Goal: Task Accomplishment & Management: Manage account settings

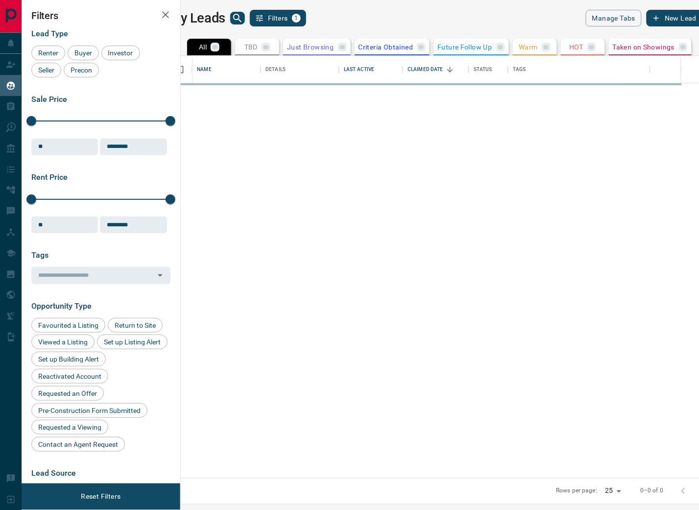
scroll to position [414, 506]
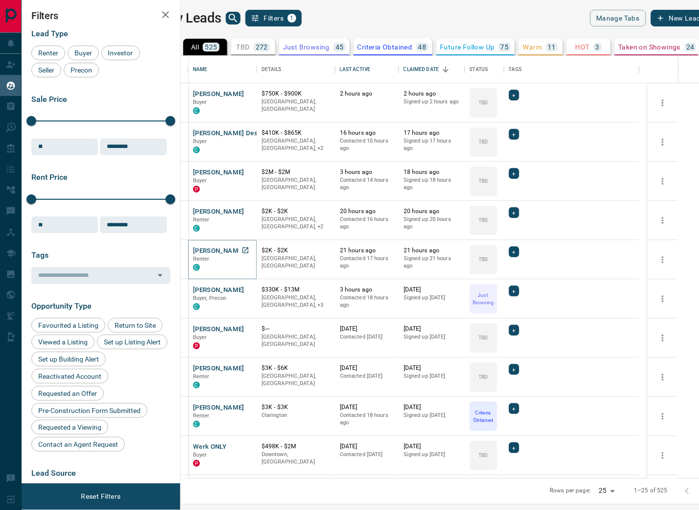
click at [244, 250] on button "[PERSON_NAME]" at bounding box center [218, 250] width 51 height 9
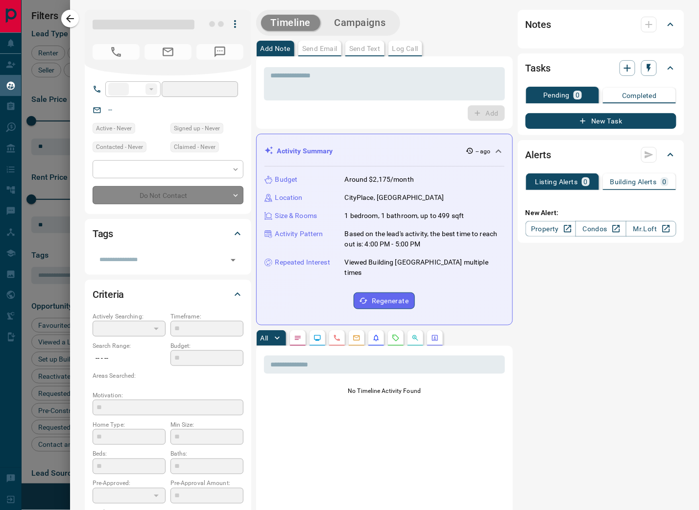
type input "**"
type input "**********"
type input "**"
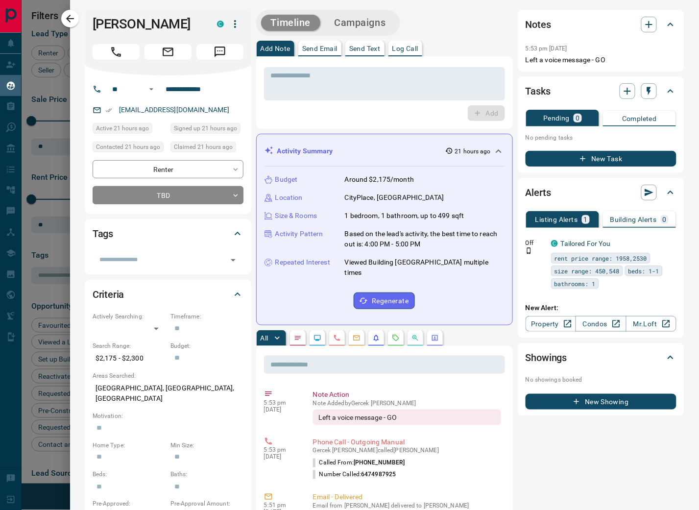
drag, startPoint x: 187, startPoint y: 25, endPoint x: 56, endPoint y: 23, distance: 130.8
click at [56, 23] on div "**********" at bounding box center [349, 255] width 699 height 510
click at [40, 171] on div at bounding box center [349, 255] width 699 height 510
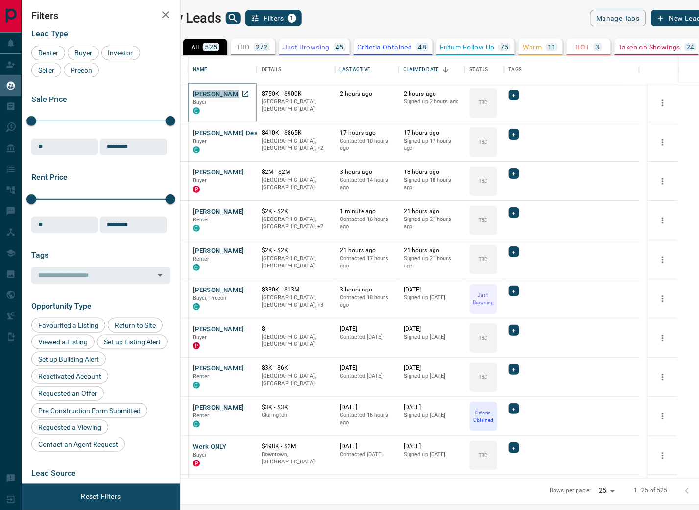
click at [242, 95] on button "[PERSON_NAME]" at bounding box center [218, 94] width 51 height 9
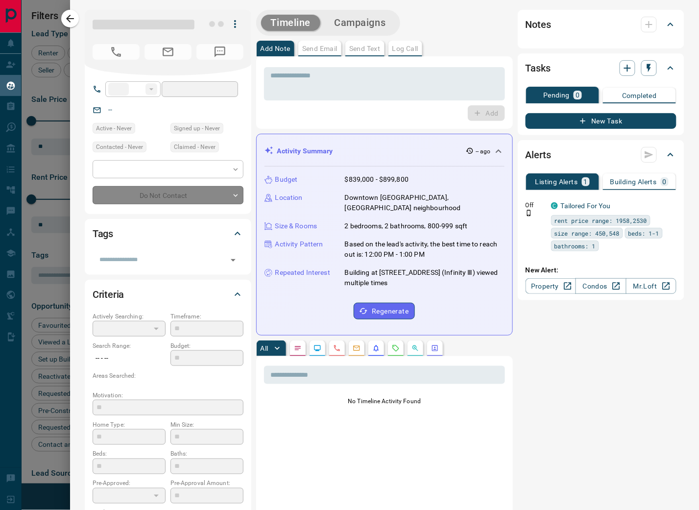
type input "**"
type input "**********"
type input "**"
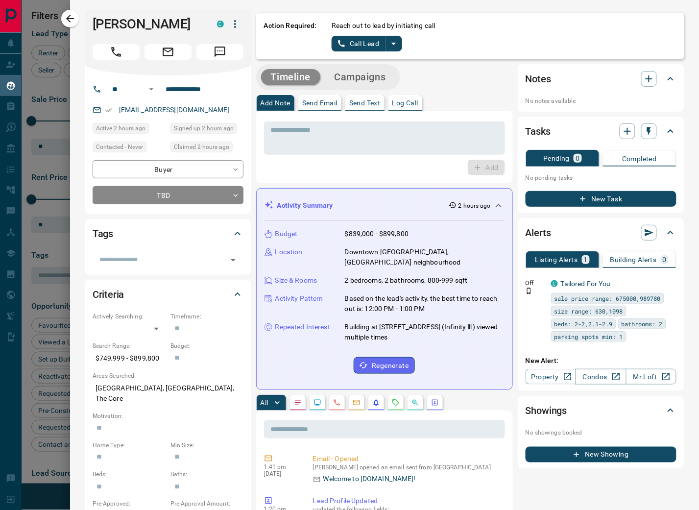
click at [393, 46] on icon "split button" at bounding box center [394, 44] width 12 height 12
click at [368, 76] on li "Log Manual Call" at bounding box center [366, 77] width 60 height 15
click at [369, 44] on button "Log Manual Call" at bounding box center [364, 44] width 65 height 16
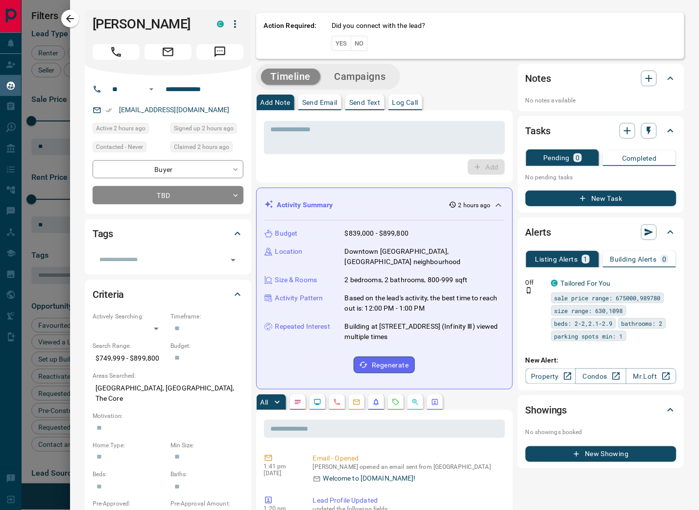
click at [341, 42] on button "Yes" at bounding box center [342, 43] width 20 height 15
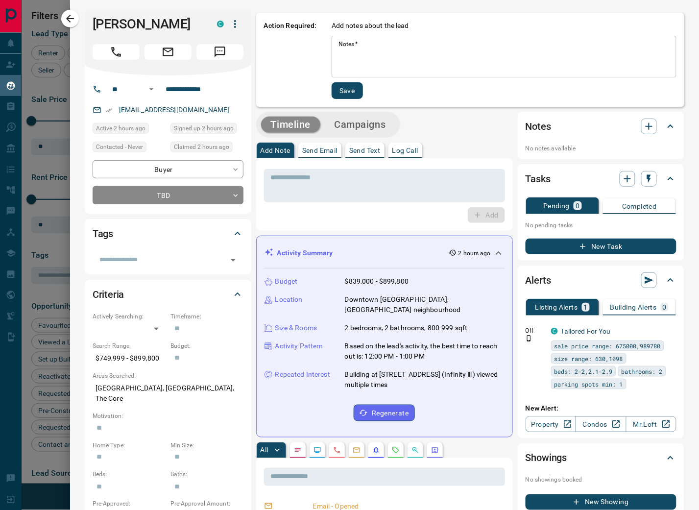
click at [393, 52] on textarea "Notes   *" at bounding box center [504, 56] width 331 height 33
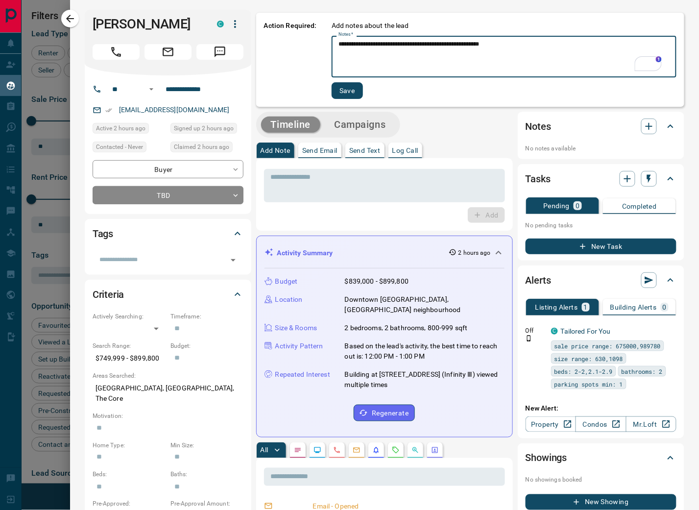
type textarea "**********"
click at [350, 96] on button "Save" at bounding box center [347, 90] width 31 height 17
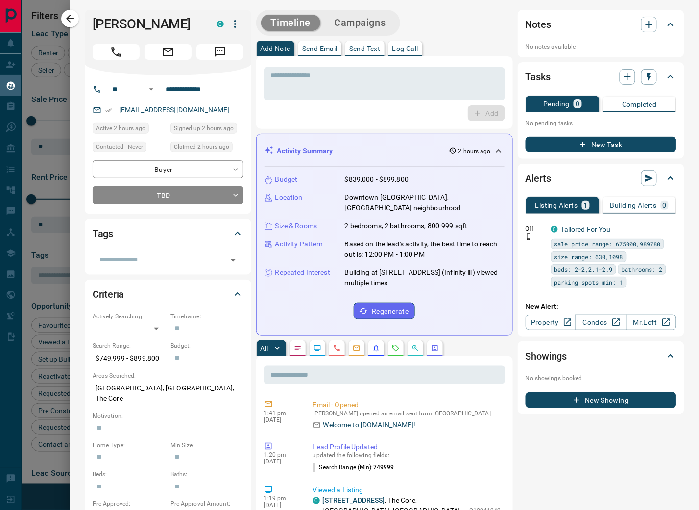
click at [38, 163] on div at bounding box center [349, 255] width 699 height 510
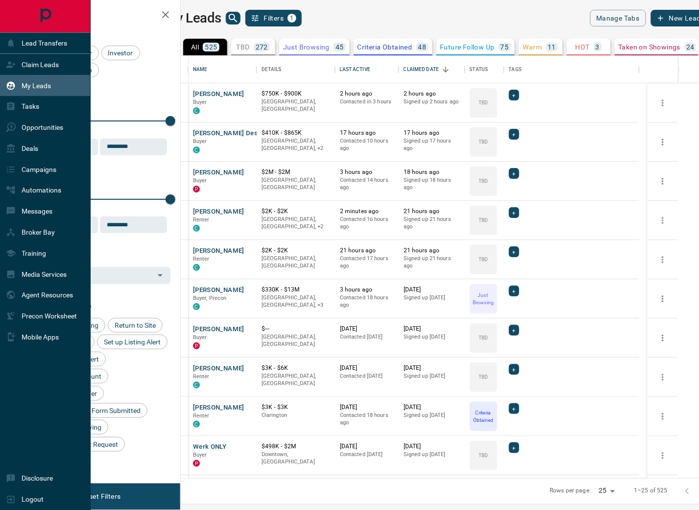
click at [17, 66] on div "Claim Leads" at bounding box center [32, 64] width 53 height 16
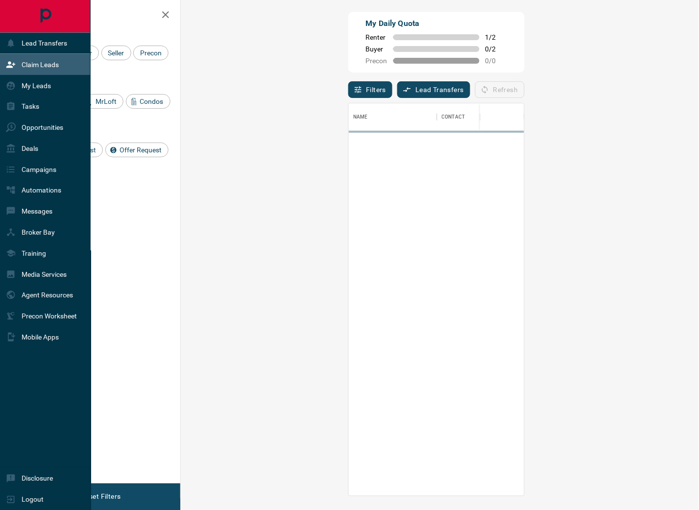
scroll to position [384, 489]
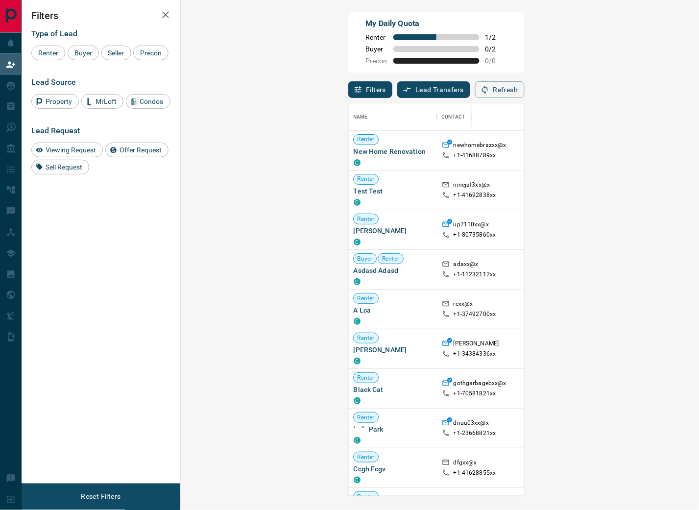
click at [525, 89] on button "Refresh" at bounding box center [499, 89] width 49 height 17
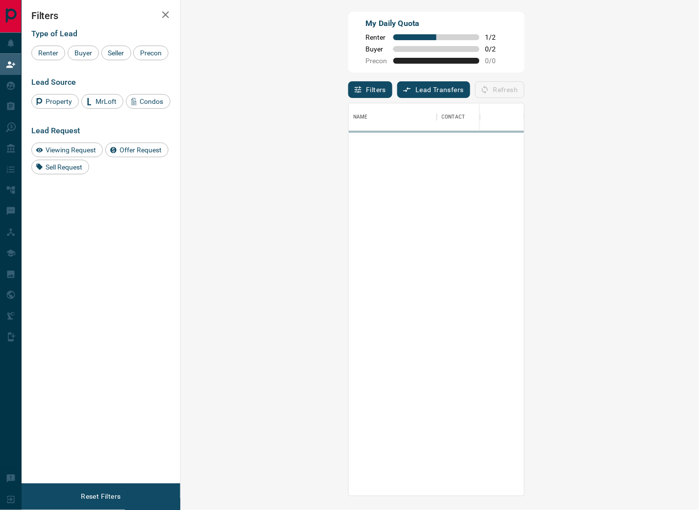
click at [523, 92] on div "Filters Lead Transfers 0 Refresh" at bounding box center [436, 85] width 176 height 25
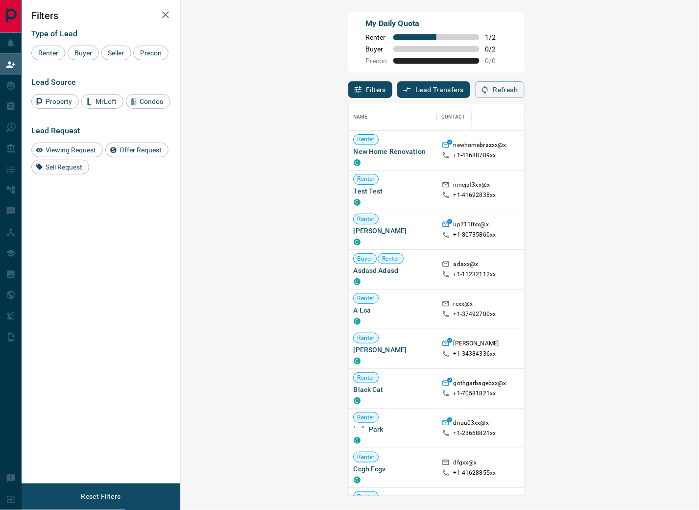
click at [525, 64] on div "My Daily Quota Renter 1 / 2 Buyer 0 / 2 Precon 0 / 0" at bounding box center [436, 42] width 176 height 61
click at [525, 90] on button "Refresh" at bounding box center [499, 89] width 49 height 17
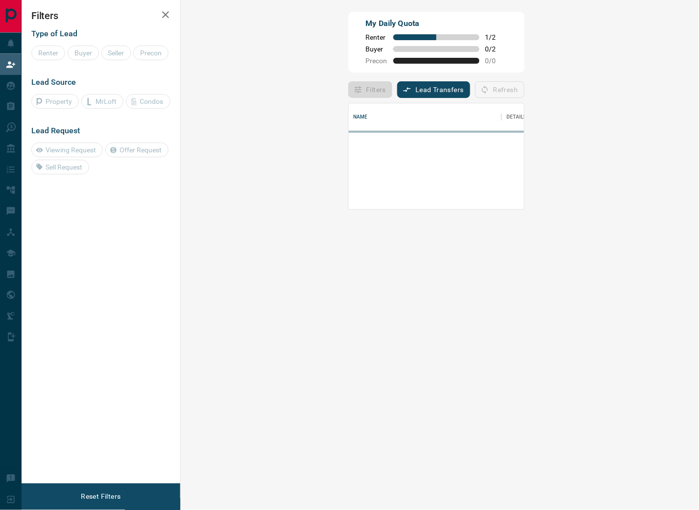
scroll to position [0, 0]
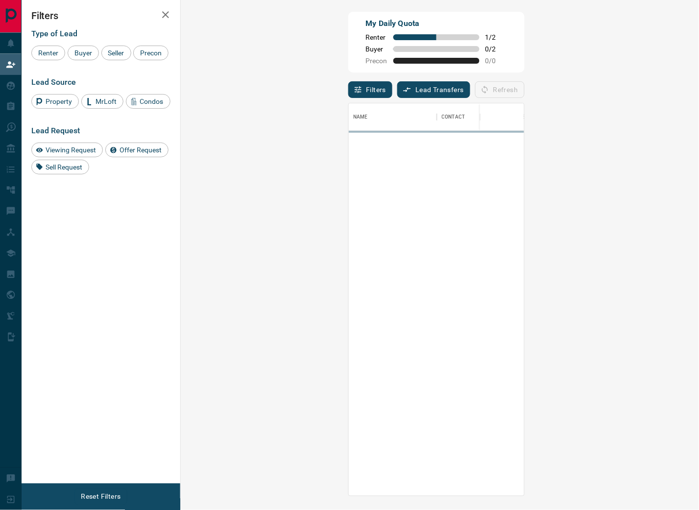
click at [525, 88] on div "Filters Lead Transfers 0 Refresh" at bounding box center [436, 85] width 176 height 25
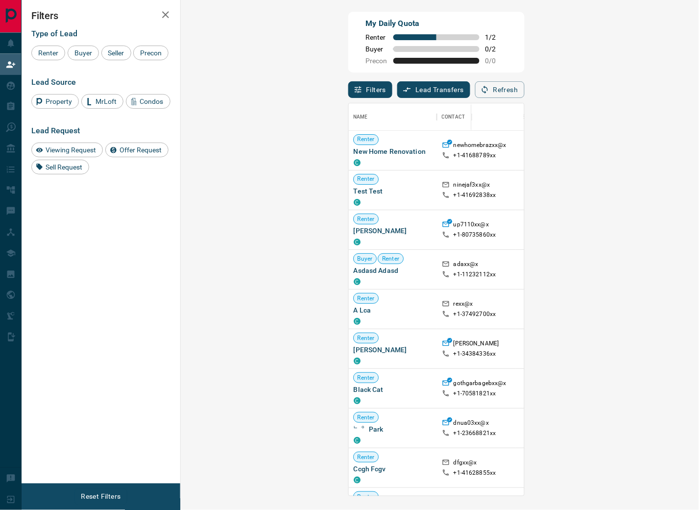
click at [525, 89] on button "Refresh" at bounding box center [499, 89] width 49 height 17
click at [525, 92] on div "Filters Lead Transfers 0 Refresh" at bounding box center [436, 85] width 176 height 25
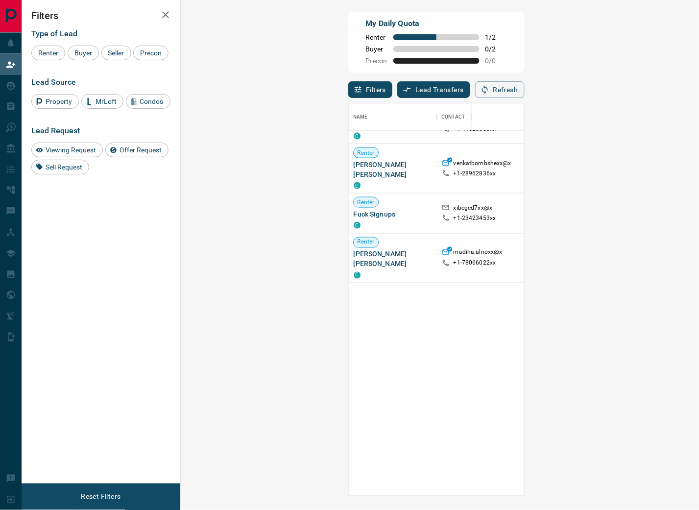
scroll to position [0, 0]
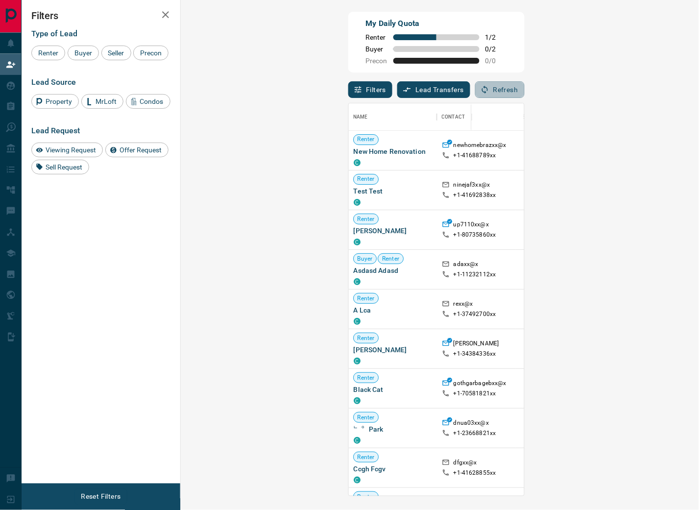
click at [489, 94] on icon "button" at bounding box center [485, 89] width 9 height 9
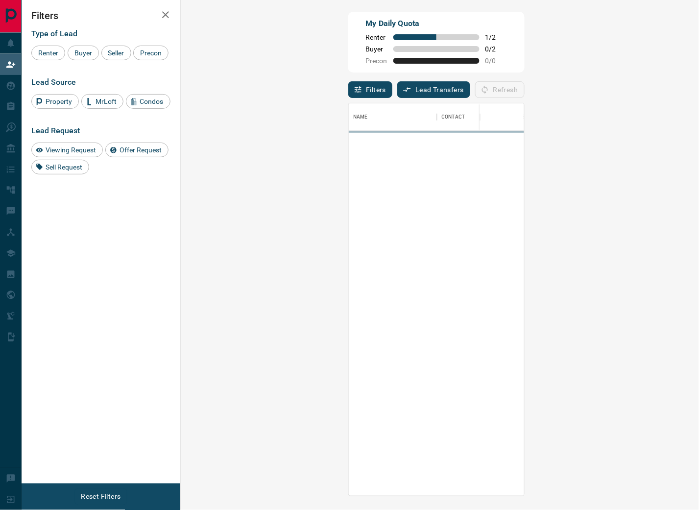
scroll to position [384, 489]
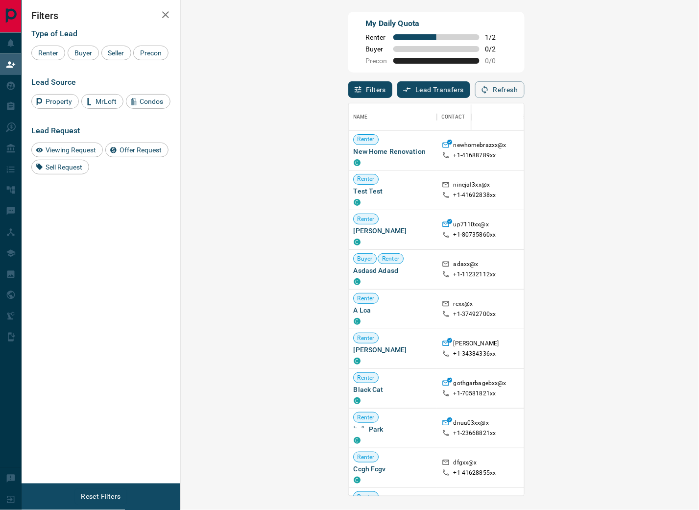
click at [525, 91] on button "Refresh" at bounding box center [499, 89] width 49 height 17
click at [525, 90] on button "Refresh" at bounding box center [499, 89] width 49 height 17
click at [525, 91] on div "Refresh" at bounding box center [499, 89] width 49 height 17
click at [525, 89] on button "Refresh" at bounding box center [499, 89] width 49 height 17
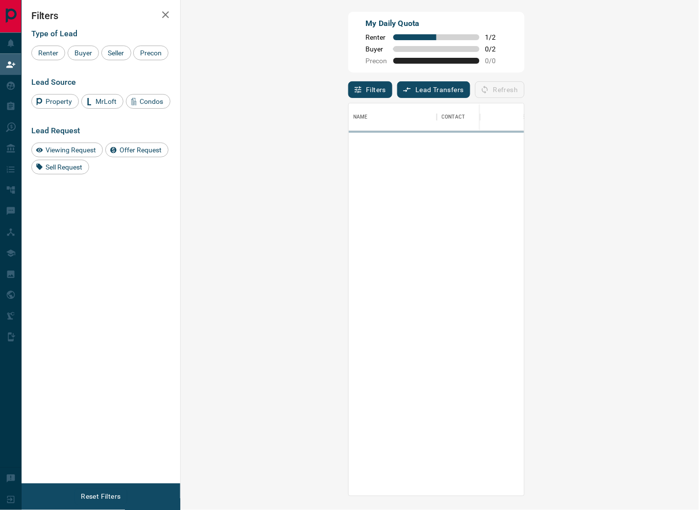
click at [521, 80] on div "Filters Lead Transfers 0 Refresh" at bounding box center [436, 85] width 176 height 25
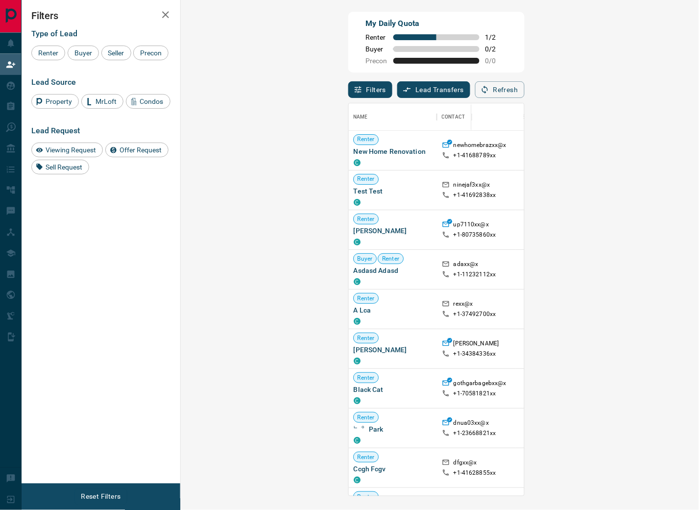
click at [525, 85] on button "Refresh" at bounding box center [499, 89] width 49 height 17
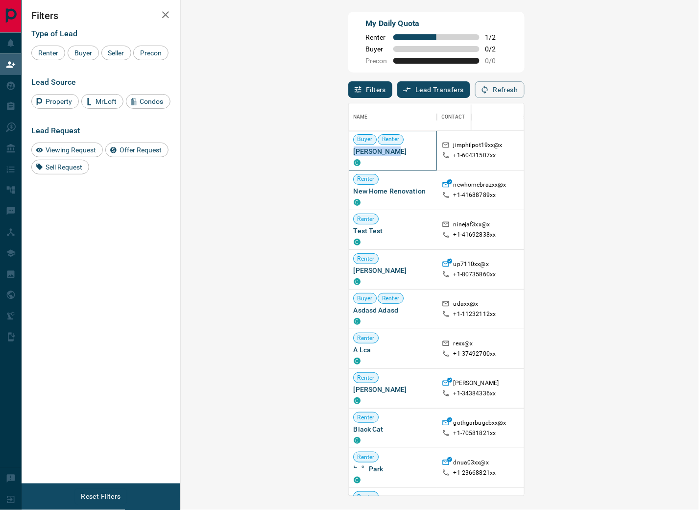
drag, startPoint x: 228, startPoint y: 152, endPoint x: 194, endPoint y: 154, distance: 34.4
click at [354, 154] on span "[PERSON_NAME]" at bounding box center [393, 151] width 78 height 10
click at [525, 94] on div "Refresh" at bounding box center [499, 89] width 49 height 17
click at [457, 57] on div "My Daily Quota Renter 1 / 2 Buyer 0 / 2 Precon 0 / 0" at bounding box center [436, 42] width 176 height 61
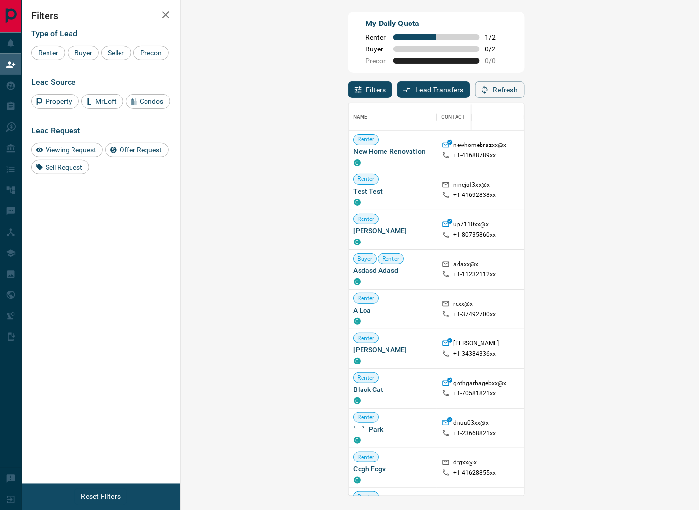
click at [525, 86] on div "Refresh" at bounding box center [499, 89] width 49 height 17
click at [525, 90] on button "Refresh" at bounding box center [499, 89] width 49 height 17
click at [525, 91] on button "Refresh" at bounding box center [499, 89] width 49 height 17
click at [525, 82] on button "Refresh" at bounding box center [499, 89] width 49 height 17
click at [525, 93] on button "Refresh" at bounding box center [499, 89] width 49 height 17
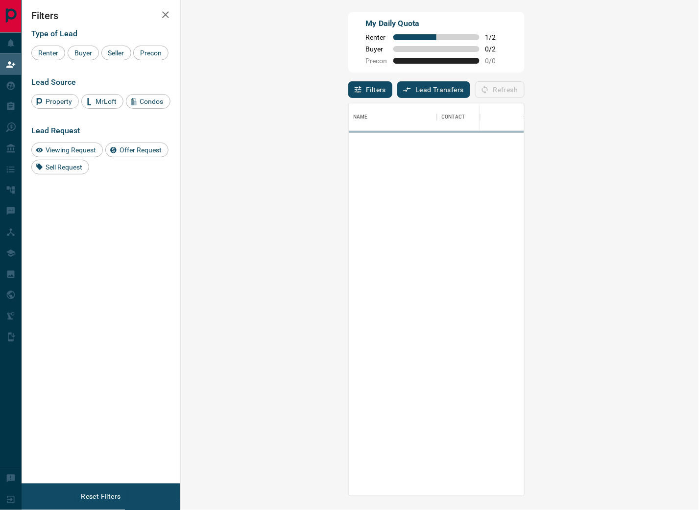
click at [522, 87] on div "Filters Lead Transfers 0 Refresh" at bounding box center [436, 85] width 176 height 25
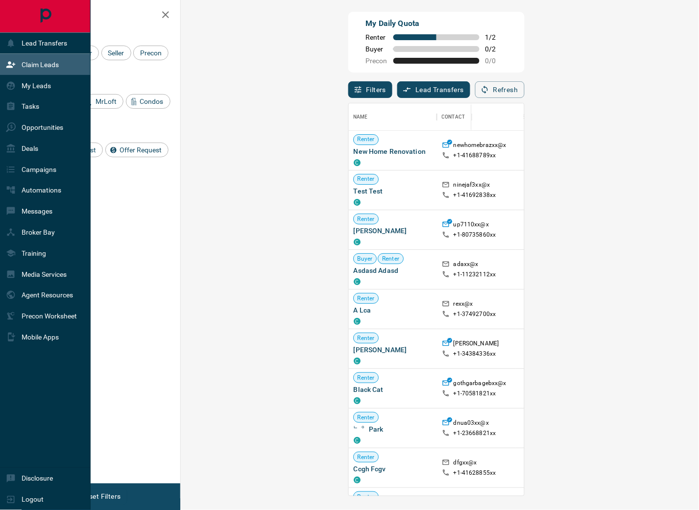
click at [11, 87] on icon at bounding box center [11, 85] width 8 height 8
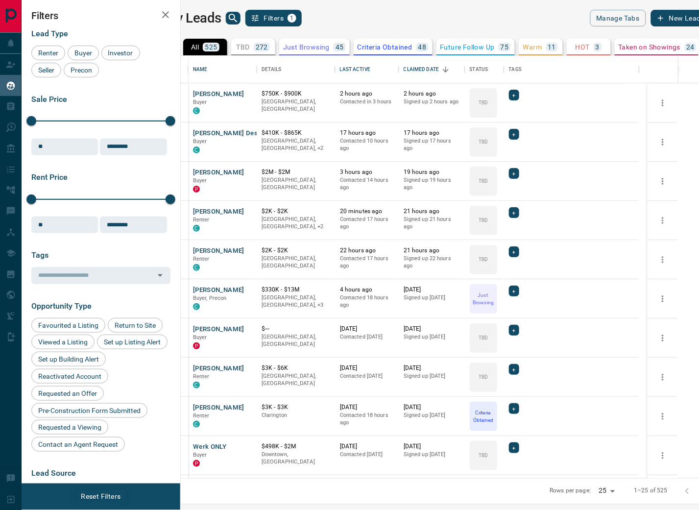
scroll to position [414, 506]
click at [240, 249] on button "[PERSON_NAME]" at bounding box center [218, 250] width 51 height 9
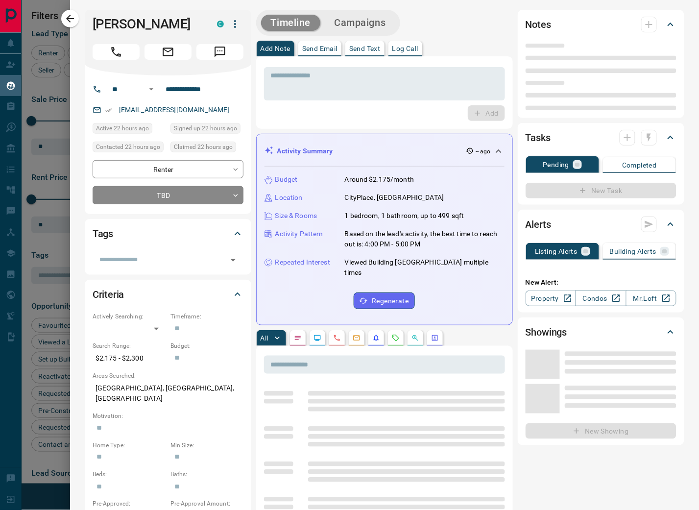
type input "**"
type input "**********"
type input "**"
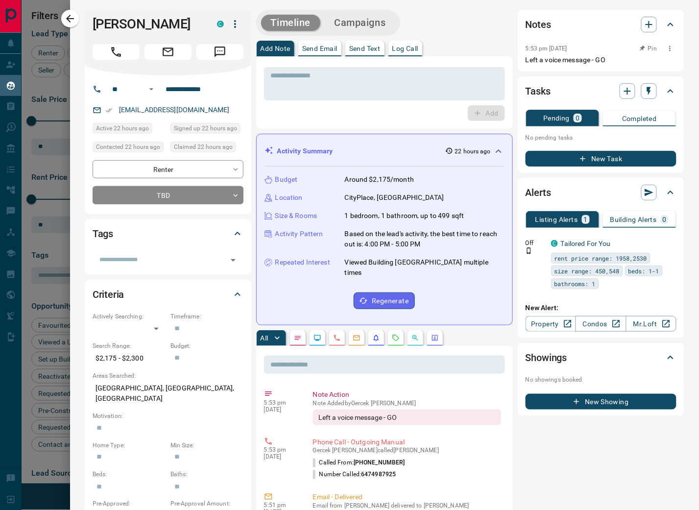
drag, startPoint x: 518, startPoint y: 47, endPoint x: 588, endPoint y: 48, distance: 69.6
click at [588, 48] on div "5:53 pm [DATE] Pin" at bounding box center [601, 48] width 151 height 13
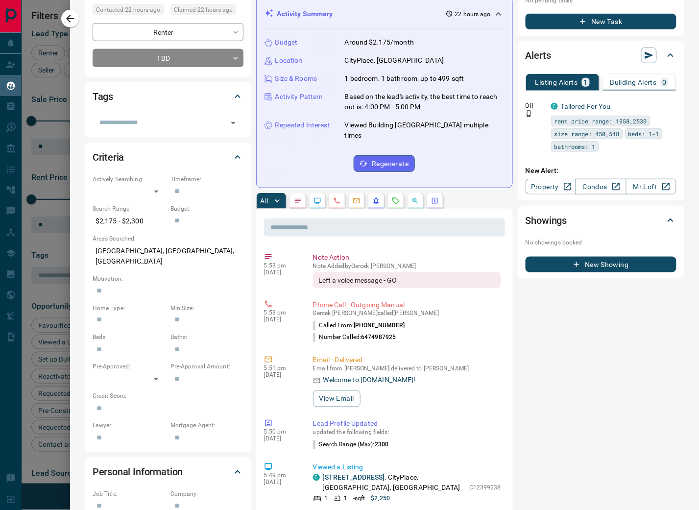
scroll to position [0, 0]
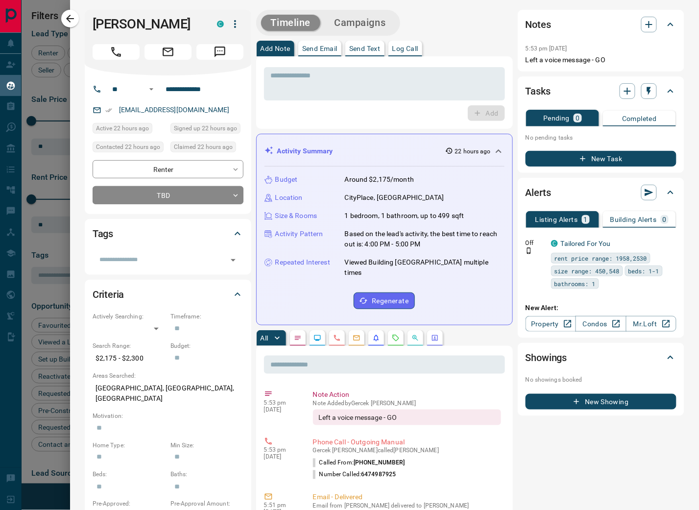
click at [47, 99] on div at bounding box center [349, 255] width 699 height 510
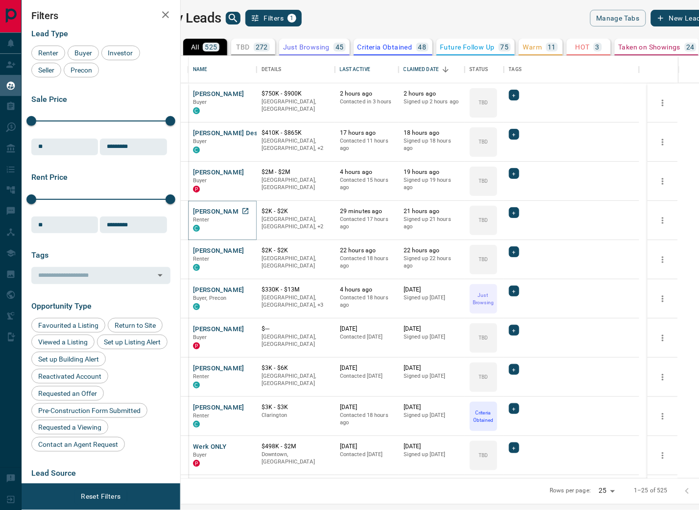
click at [239, 209] on button "[PERSON_NAME]" at bounding box center [218, 211] width 51 height 9
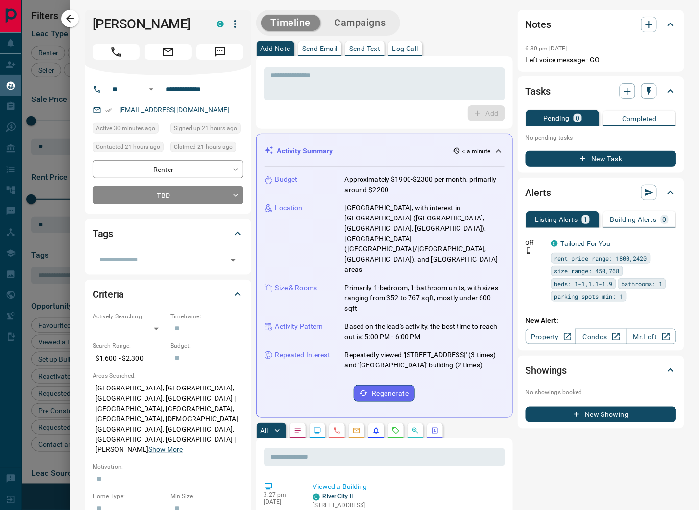
click at [43, 86] on div at bounding box center [349, 255] width 699 height 510
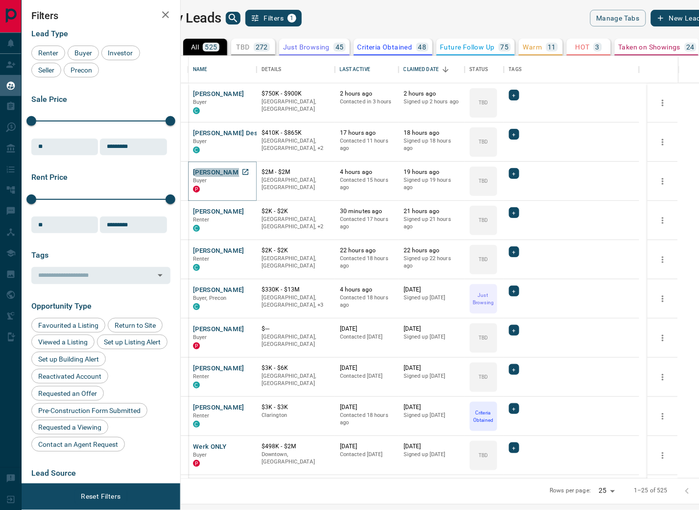
click at [244, 174] on button "[PERSON_NAME]" at bounding box center [218, 172] width 51 height 9
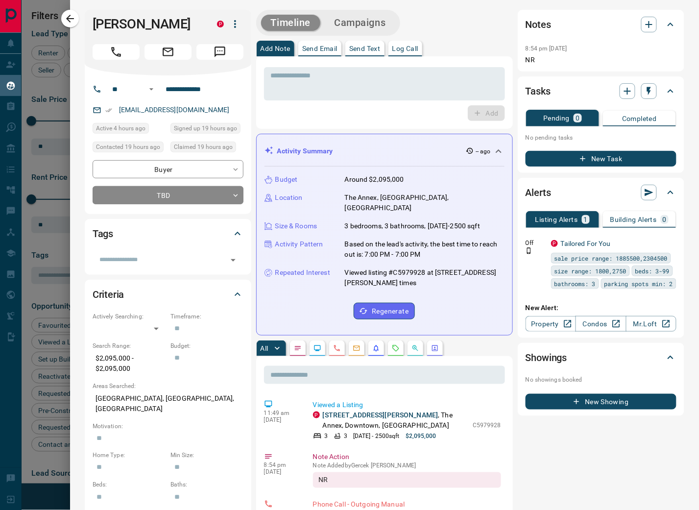
click at [356, 281] on div "Budget Around $2,095,000 Location [GEOGRAPHIC_DATA], [GEOGRAPHIC_DATA], [GEOGRA…" at bounding box center [385, 247] width 240 height 161
click at [327, 411] on link "[STREET_ADDRESS][PERSON_NAME]" at bounding box center [381, 415] width 116 height 8
click at [643, 25] on icon "button" at bounding box center [649, 25] width 12 height 12
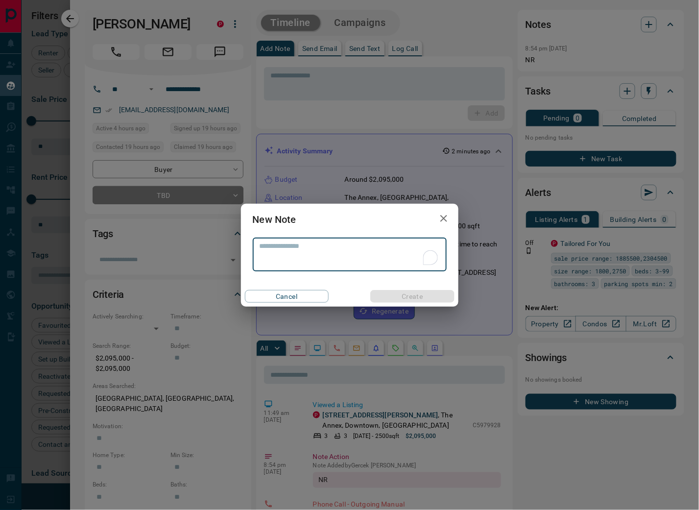
drag, startPoint x: 639, startPoint y: 25, endPoint x: 316, endPoint y: 246, distance: 392.1
click at [311, 242] on textarea "To enrich screen reader interactions, please activate Accessibility in Grammarl…" at bounding box center [350, 254] width 180 height 25
type textarea "**********"
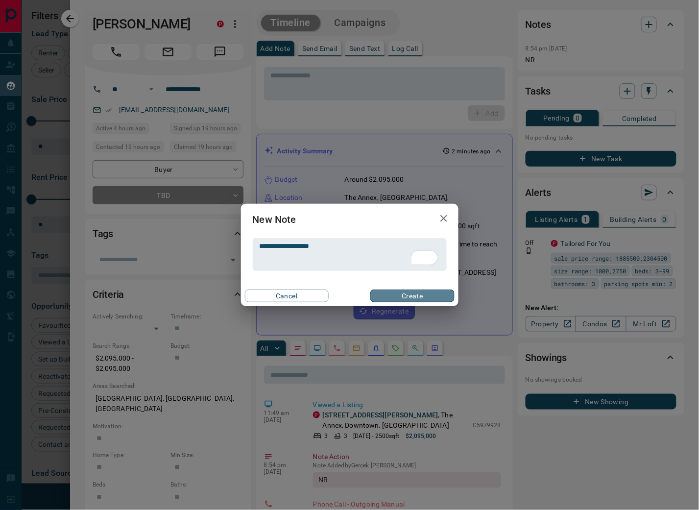
click at [429, 296] on button "Create" at bounding box center [412, 296] width 84 height 13
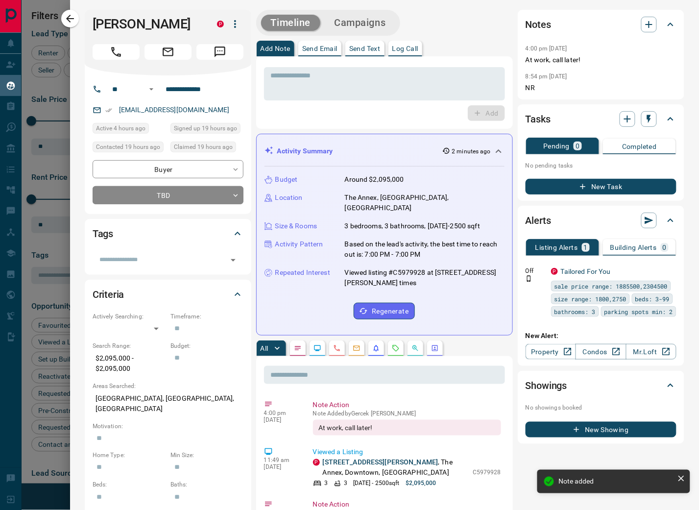
drag, startPoint x: 50, startPoint y: 12, endPoint x: 76, endPoint y: 31, distance: 32.5
click at [50, 12] on div at bounding box center [349, 255] width 699 height 510
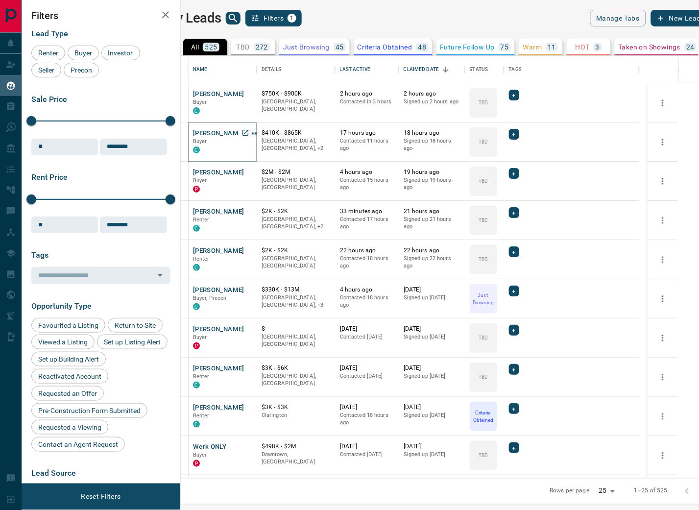
click at [236, 133] on button "[PERSON_NAME] Design" at bounding box center [230, 133] width 74 height 9
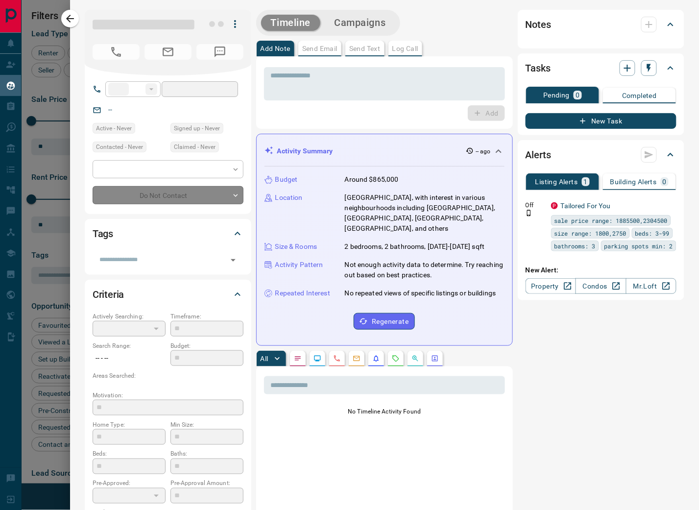
type input "**"
type input "**********"
type input "**"
type input "*"
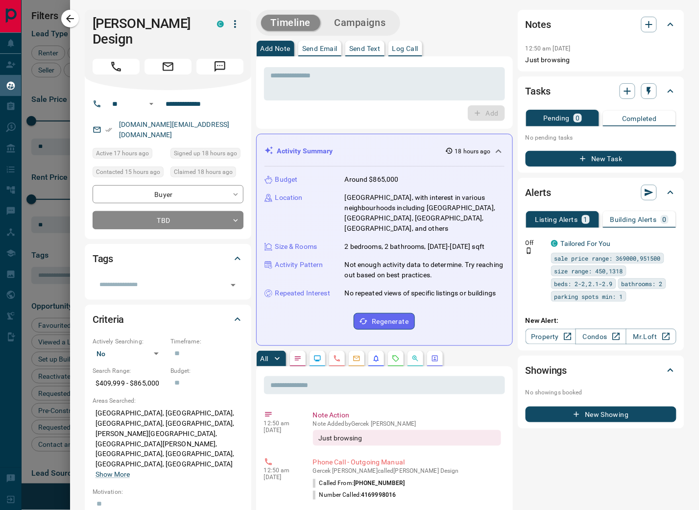
click at [50, 13] on div at bounding box center [349, 255] width 699 height 510
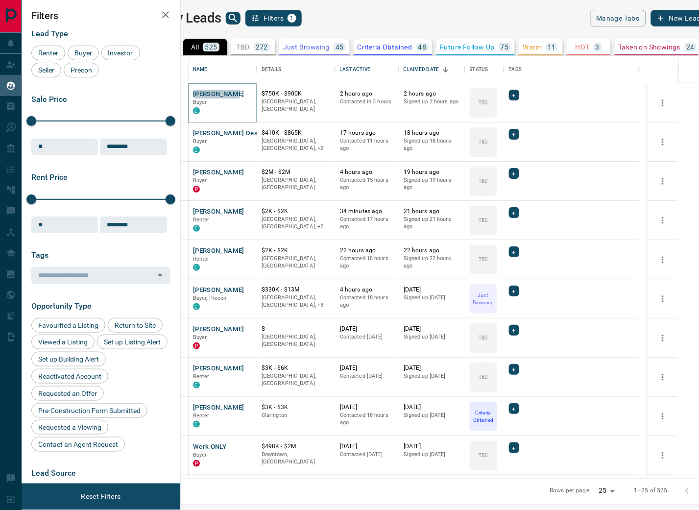
click at [233, 93] on button "[PERSON_NAME]" at bounding box center [218, 94] width 51 height 9
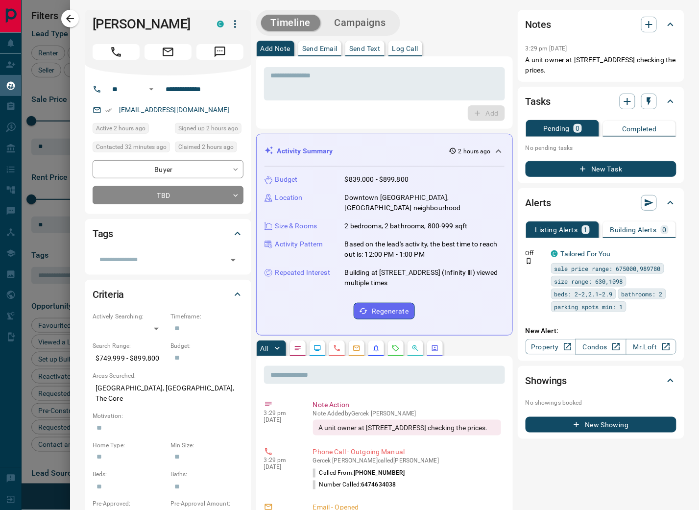
scroll to position [236, 0]
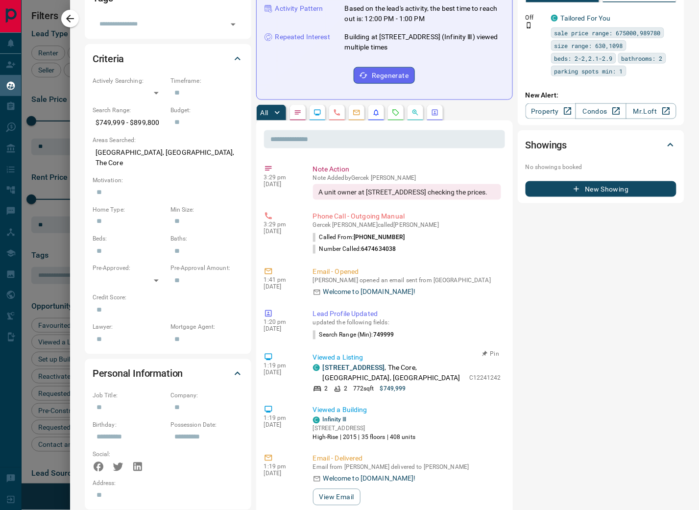
click at [355, 365] on link "[STREET_ADDRESS]" at bounding box center [354, 368] width 62 height 8
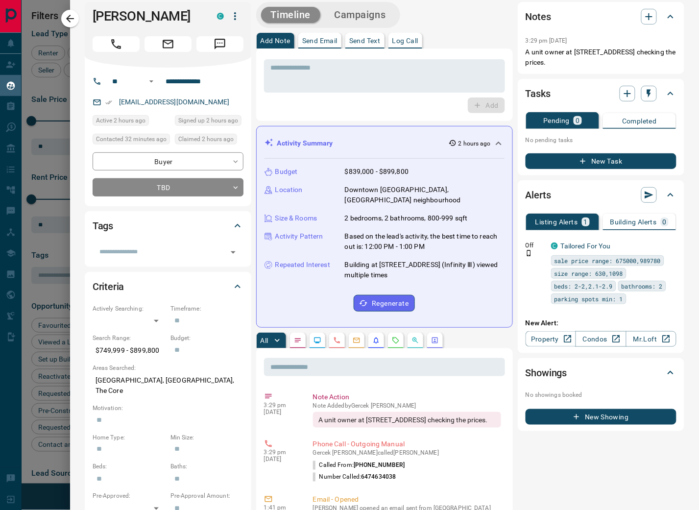
scroll to position [0, 0]
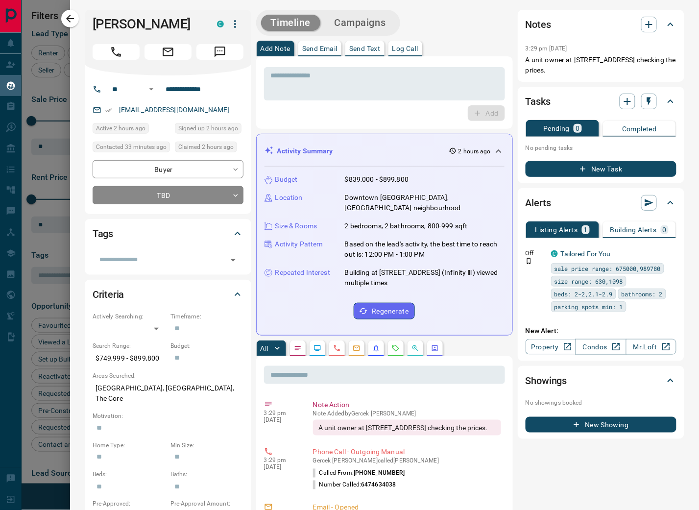
click at [366, 76] on textarea at bounding box center [384, 84] width 227 height 25
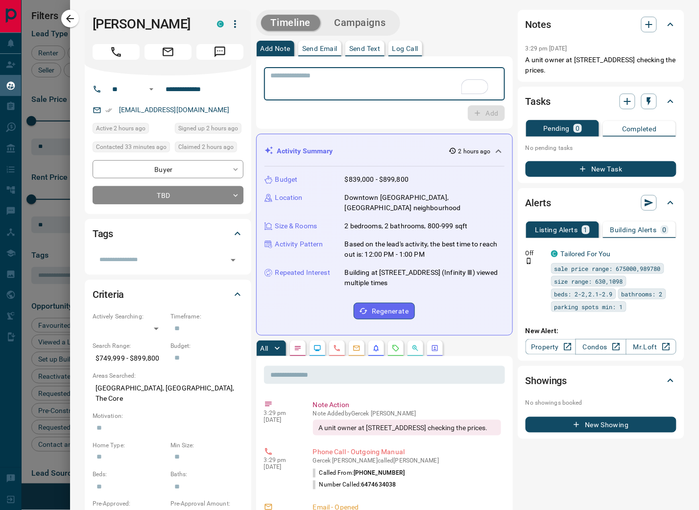
click at [169, 198] on body "Lead Transfers Claim Leads My Leads Tasks Opportunities Deals Campaigns Automat…" at bounding box center [349, 249] width 699 height 498
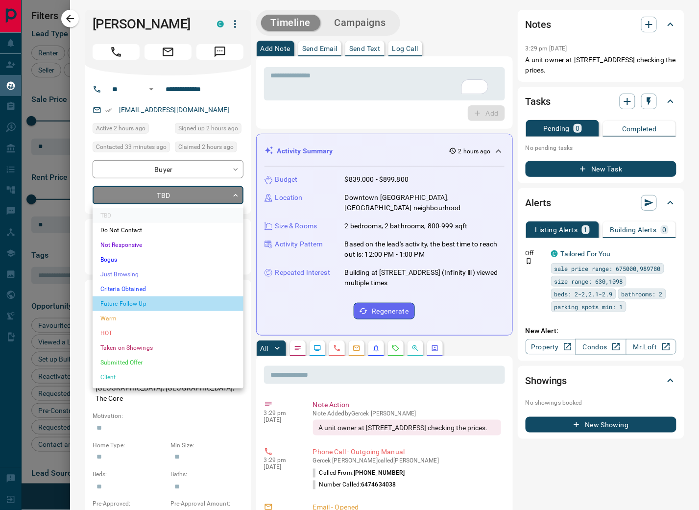
drag, startPoint x: 130, startPoint y: 301, endPoint x: 143, endPoint y: 291, distance: 16.8
click at [130, 301] on li "Future Follow Up" at bounding box center [168, 303] width 151 height 15
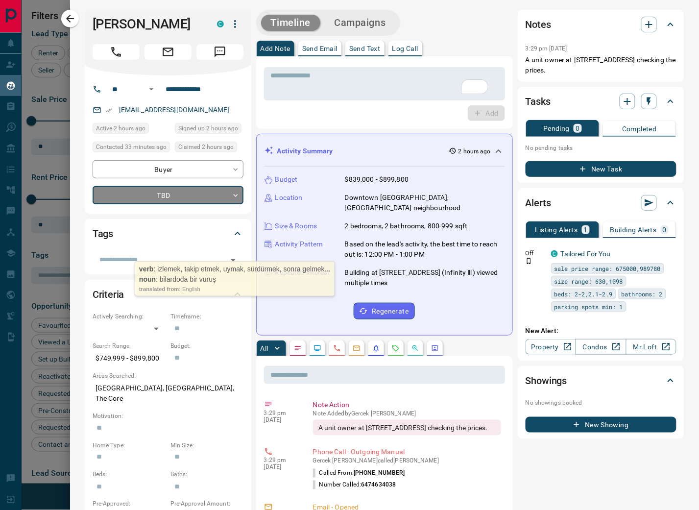
click at [322, 74] on textarea "To enrich screen reader interactions, please activate Accessibility in Grammarl…" at bounding box center [384, 84] width 227 height 25
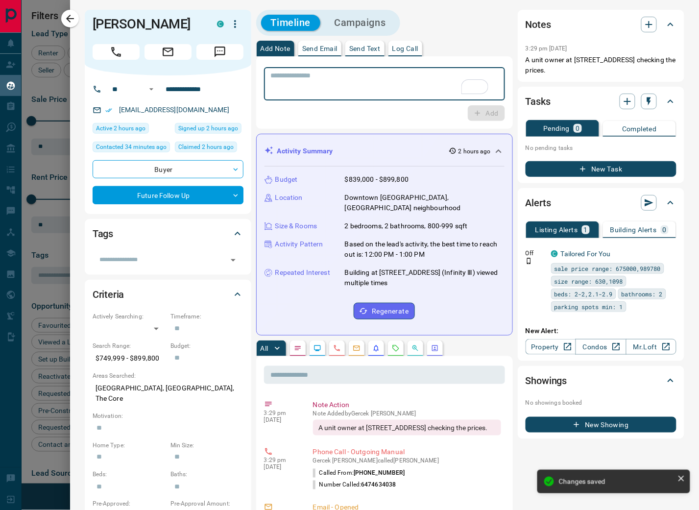
type input "*"
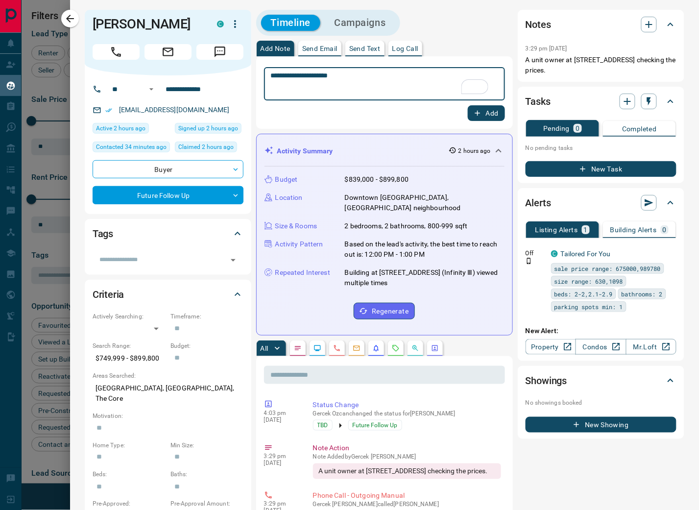
type textarea "**********"
click at [474, 116] on icon "button" at bounding box center [477, 113] width 9 height 9
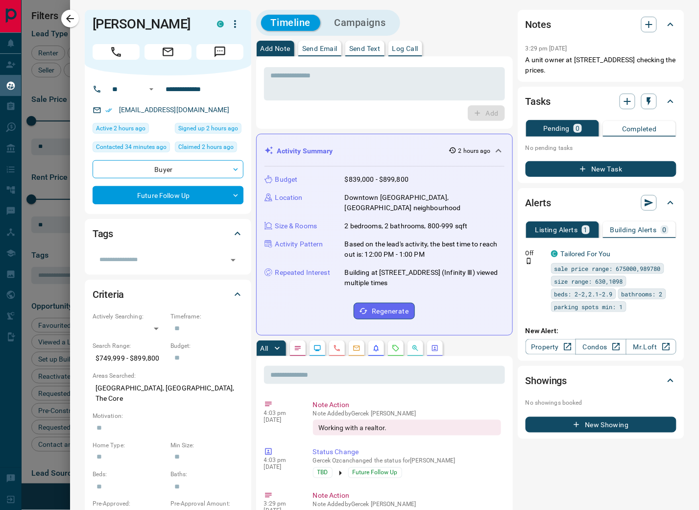
click at [40, 20] on div at bounding box center [349, 255] width 699 height 510
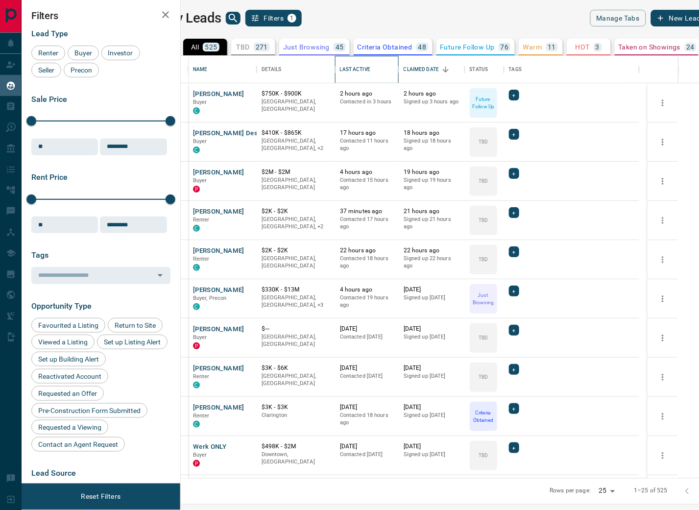
click at [370, 69] on div "Last Active" at bounding box center [355, 69] width 30 height 27
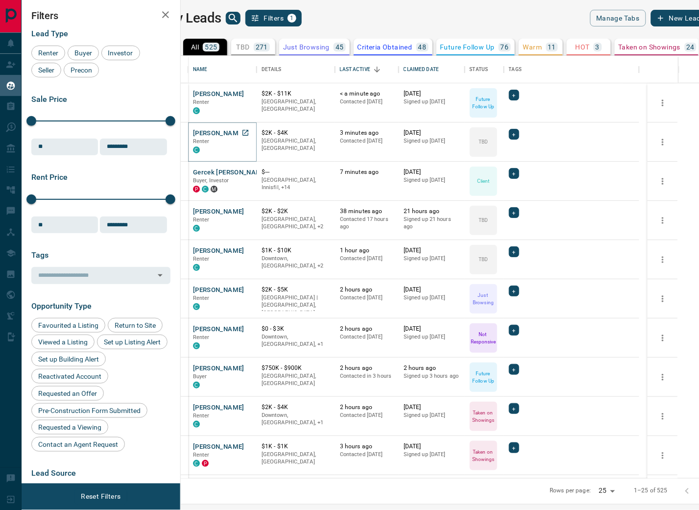
click at [244, 133] on button "[PERSON_NAME]" at bounding box center [218, 133] width 51 height 9
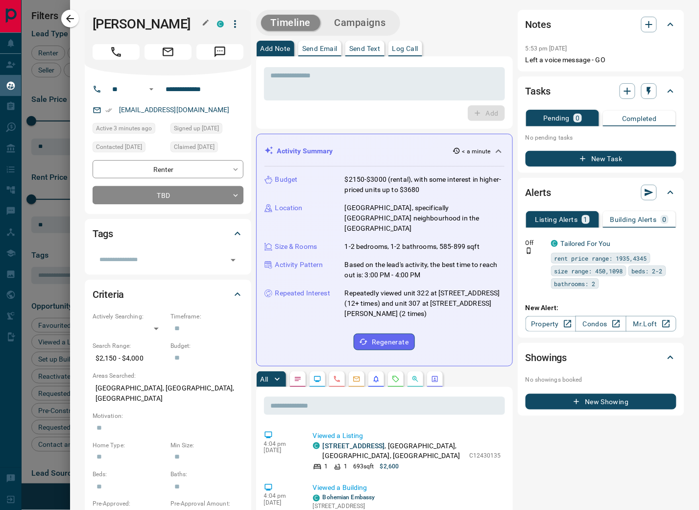
drag, startPoint x: 94, startPoint y: 23, endPoint x: 187, endPoint y: 26, distance: 93.2
click at [187, 26] on h1 "[PERSON_NAME]" at bounding box center [148, 24] width 110 height 16
click at [26, 83] on div at bounding box center [349, 255] width 699 height 510
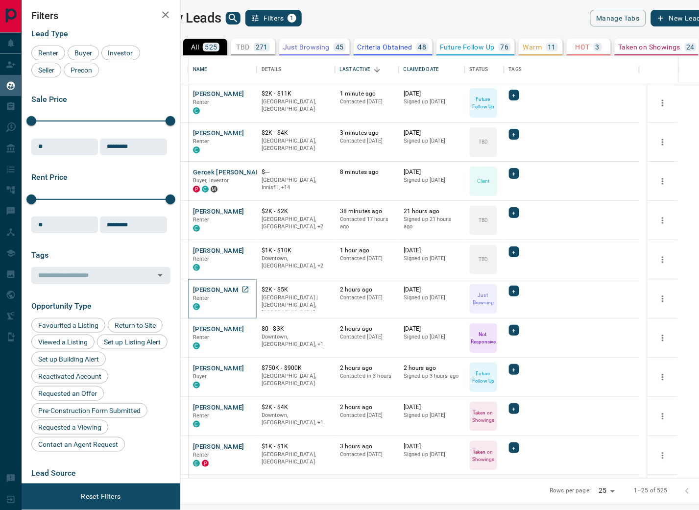
click at [244, 291] on button "[PERSON_NAME]" at bounding box center [218, 290] width 51 height 9
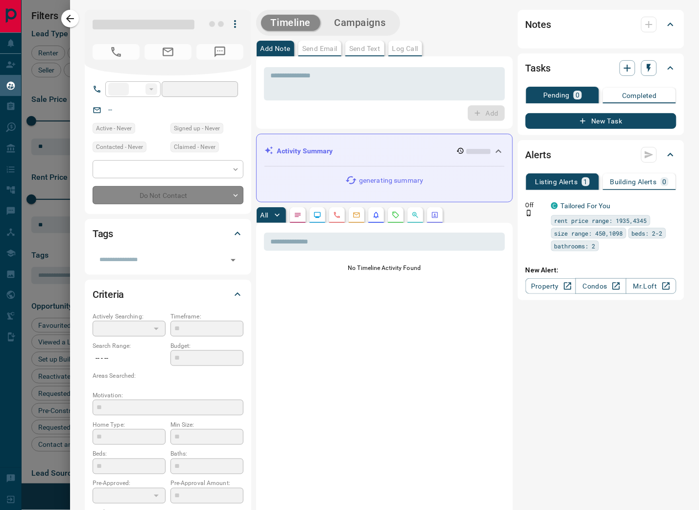
type input "**"
type input "**********"
type input "*"
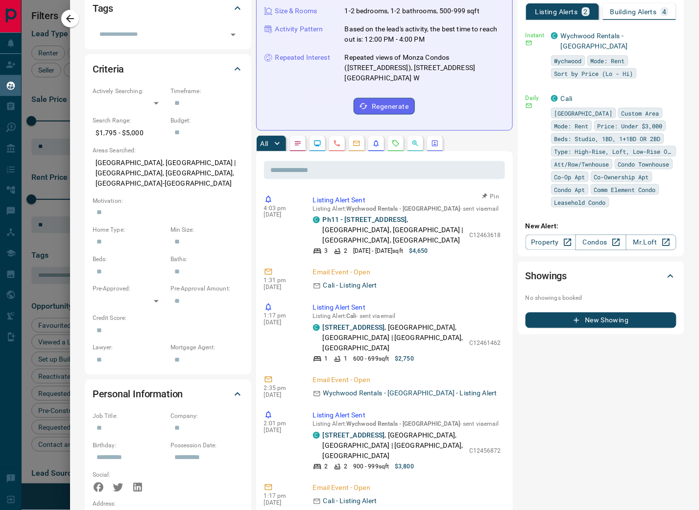
click at [390, 216] on link "Ph11 - [STREET_ADDRESS]" at bounding box center [365, 220] width 84 height 8
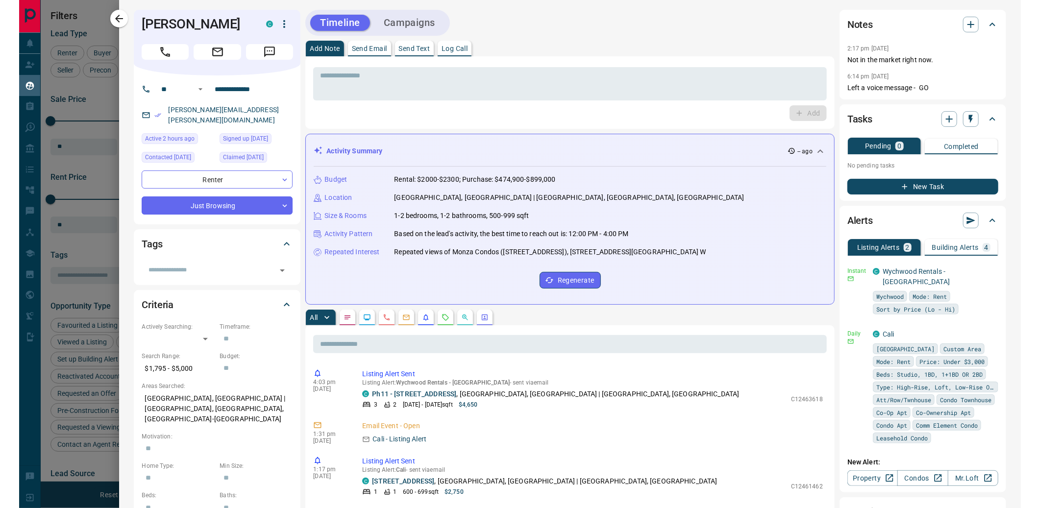
scroll to position [412, 807]
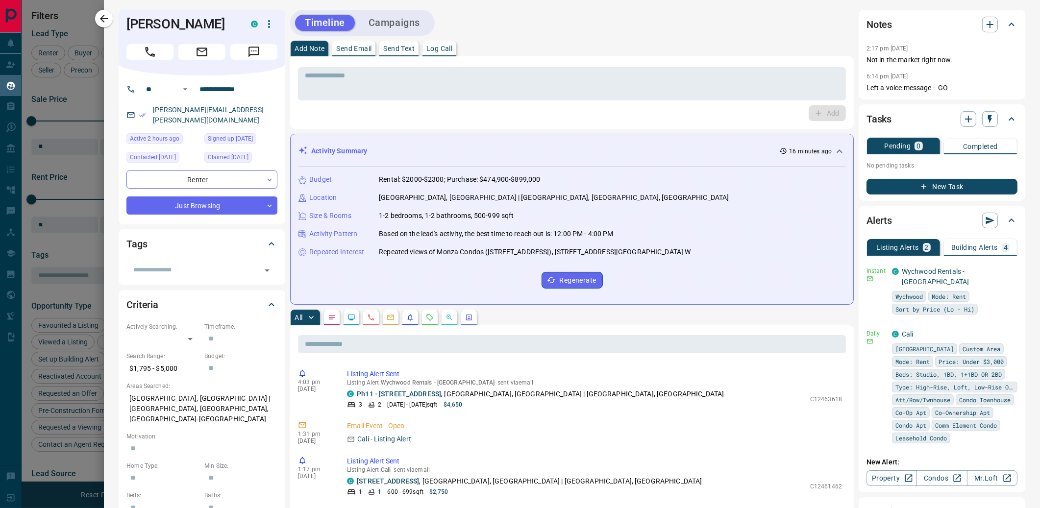
click at [100, 18] on icon "button" at bounding box center [104, 19] width 8 height 8
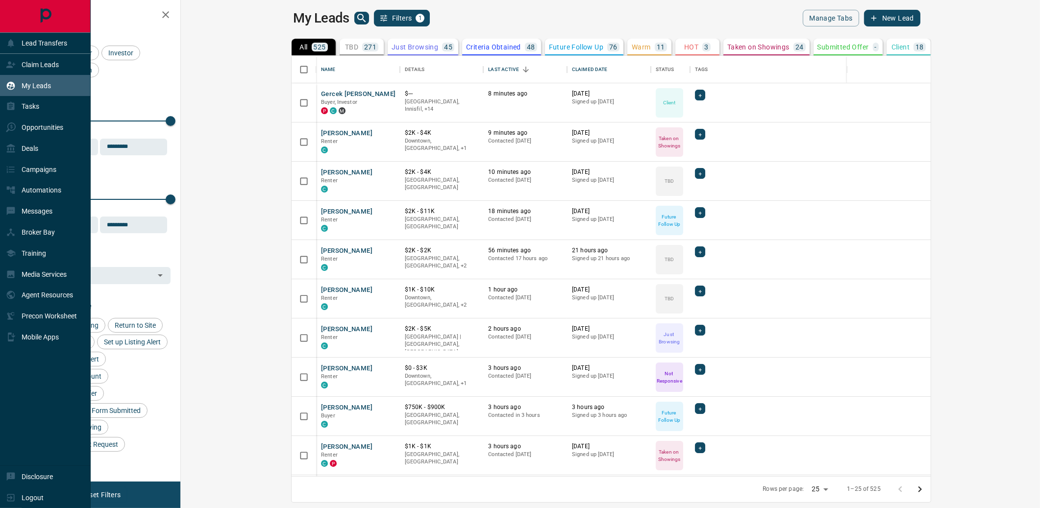
click at [12, 65] on icon at bounding box center [11, 65] width 10 height 10
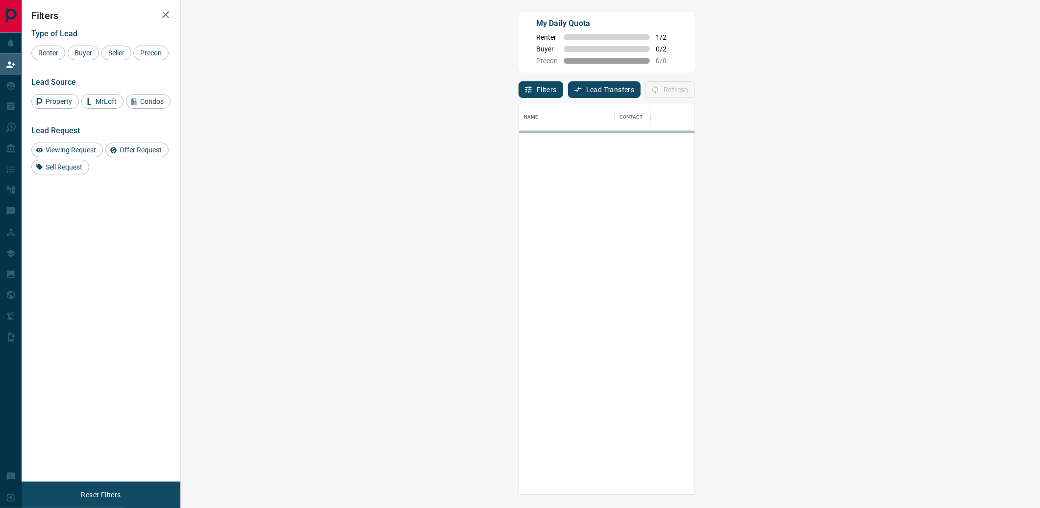
scroll to position [383, 830]
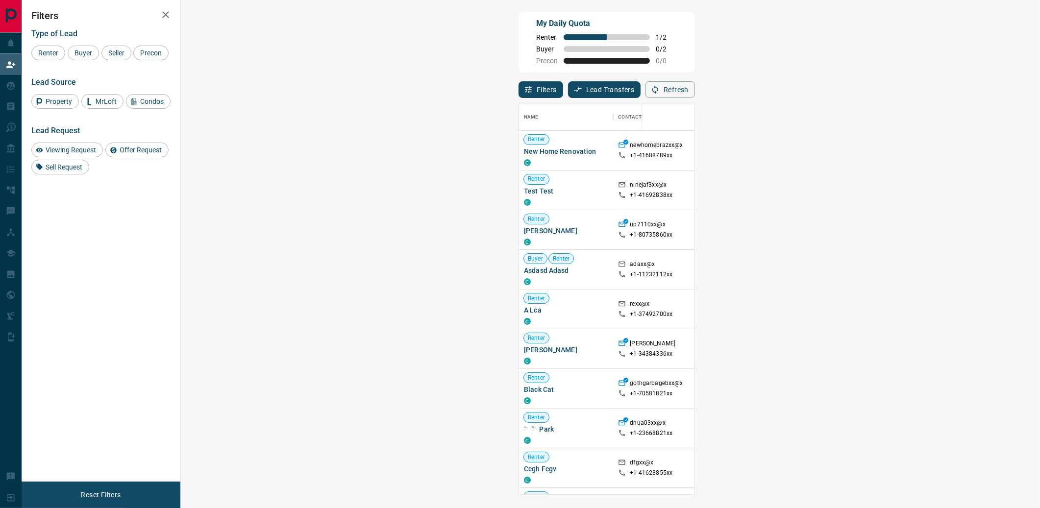
click at [695, 90] on button "Refresh" at bounding box center [669, 89] width 49 height 17
click at [695, 91] on button "Refresh" at bounding box center [669, 89] width 49 height 17
